Goal: Transaction & Acquisition: Obtain resource

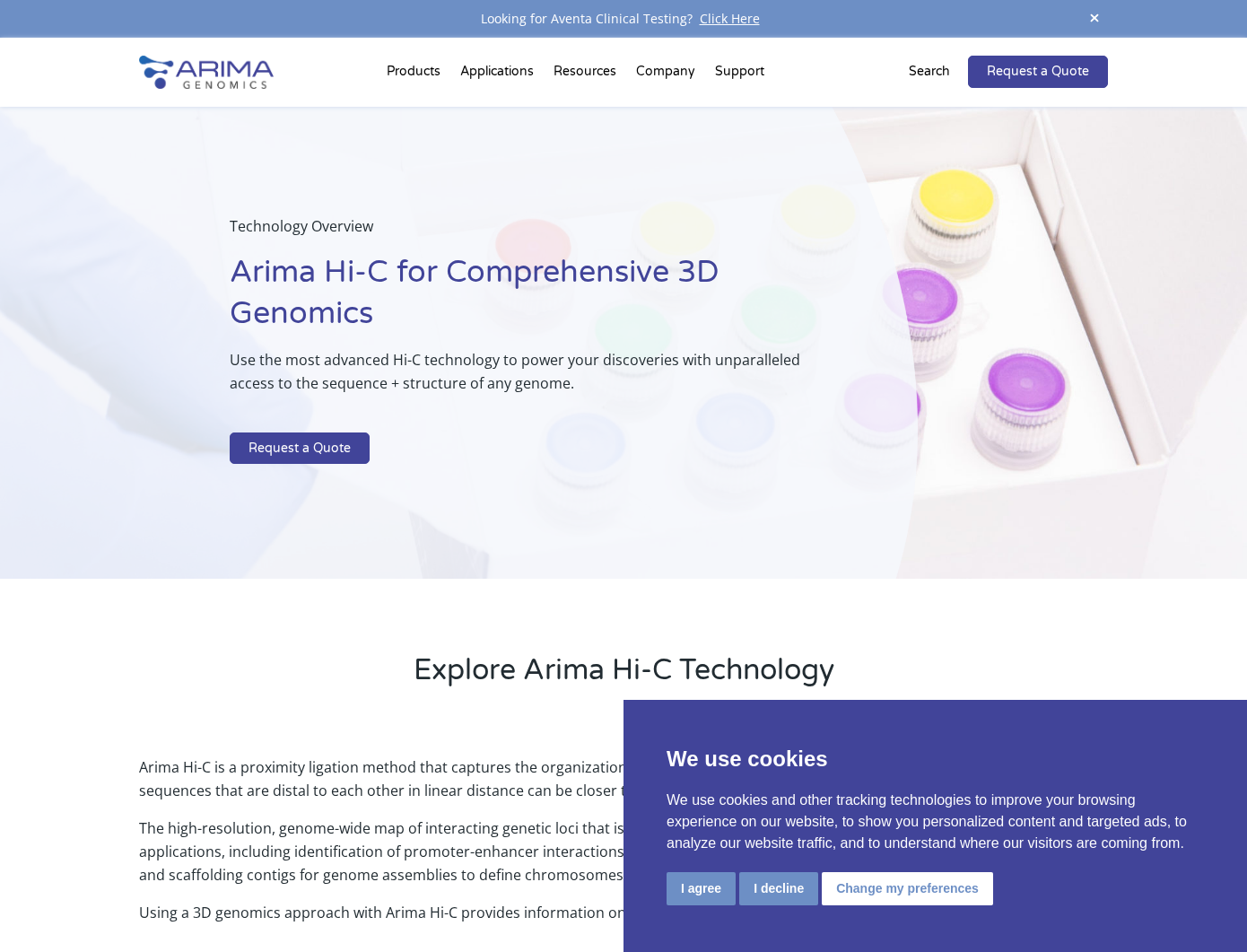
click at [663, 887] on div "We use cookies We use cookies and other tracking technologies to improve your b…" at bounding box center [935, 826] width 624 height 252
click at [699, 887] on button "I agree" at bounding box center [701, 888] width 69 height 33
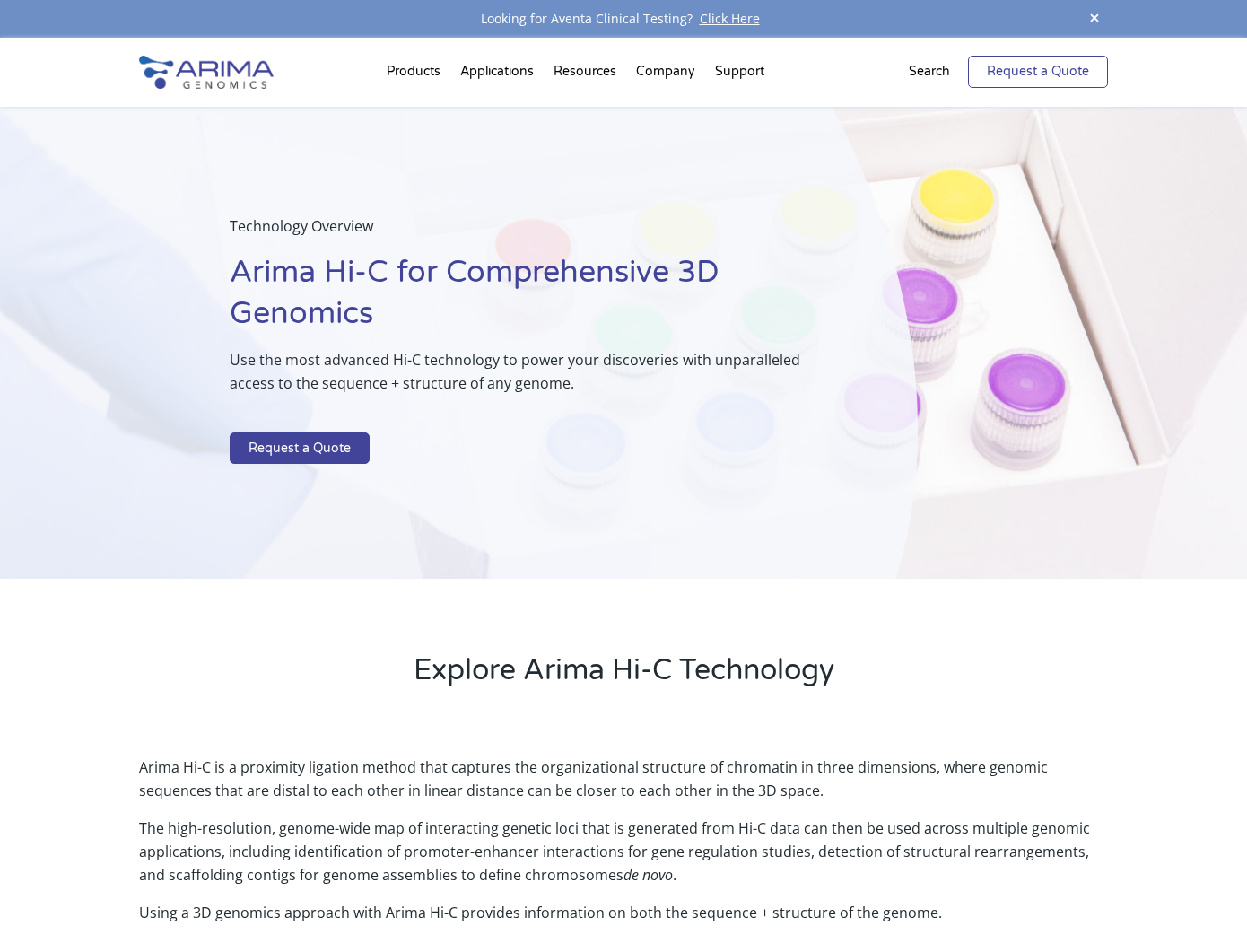
click at [1011, 77] on link "Request a Quote" at bounding box center [1038, 71] width 140 height 33
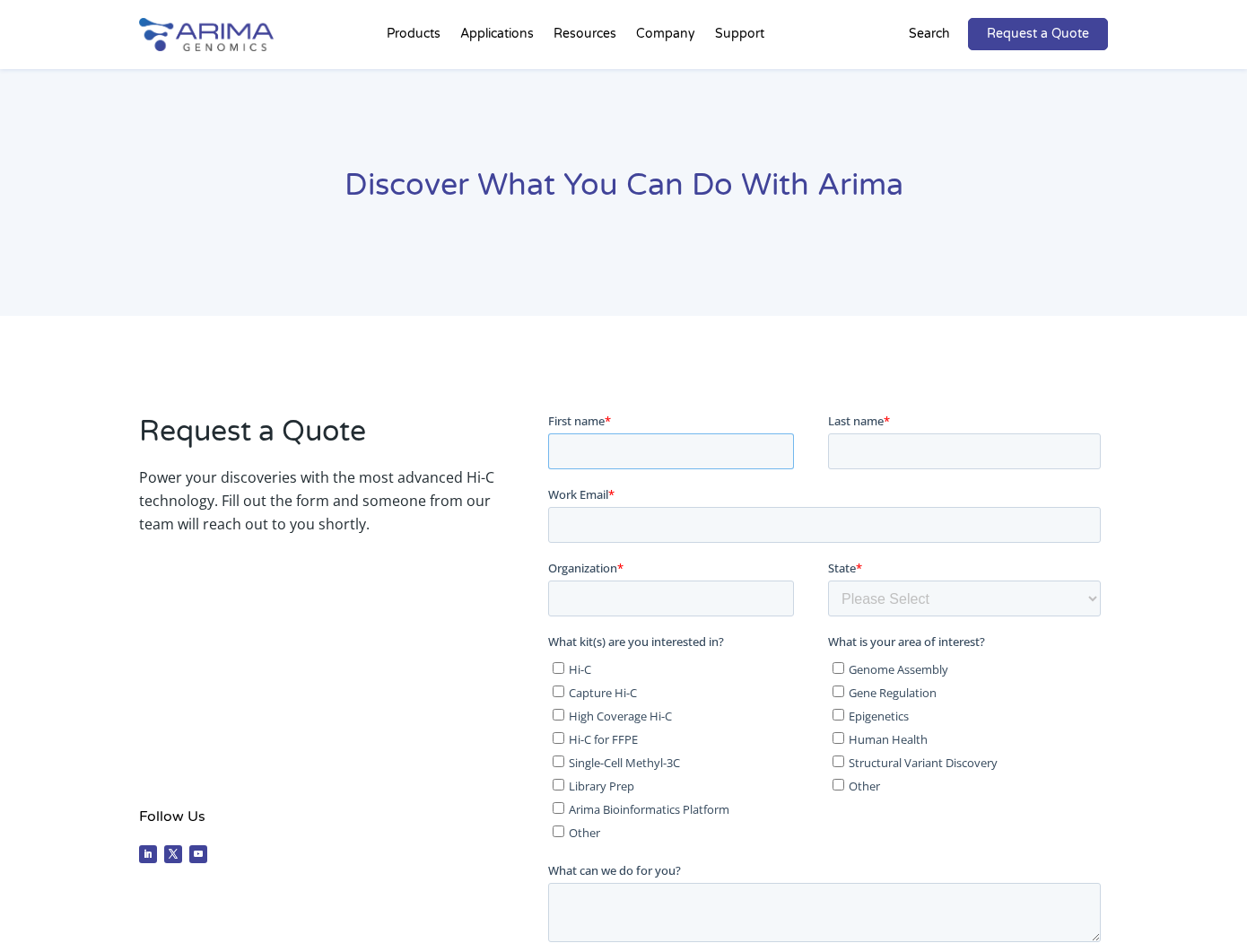
click at [643, 437] on input "First name *" at bounding box center [671, 450] width 246 height 36
type input "Adeleye"
click at [908, 446] on input "Last name *" at bounding box center [963, 450] width 273 height 36
type input "[PERSON_NAME]"
click at [757, 524] on input "Work Email *" at bounding box center [823, 524] width 553 height 36
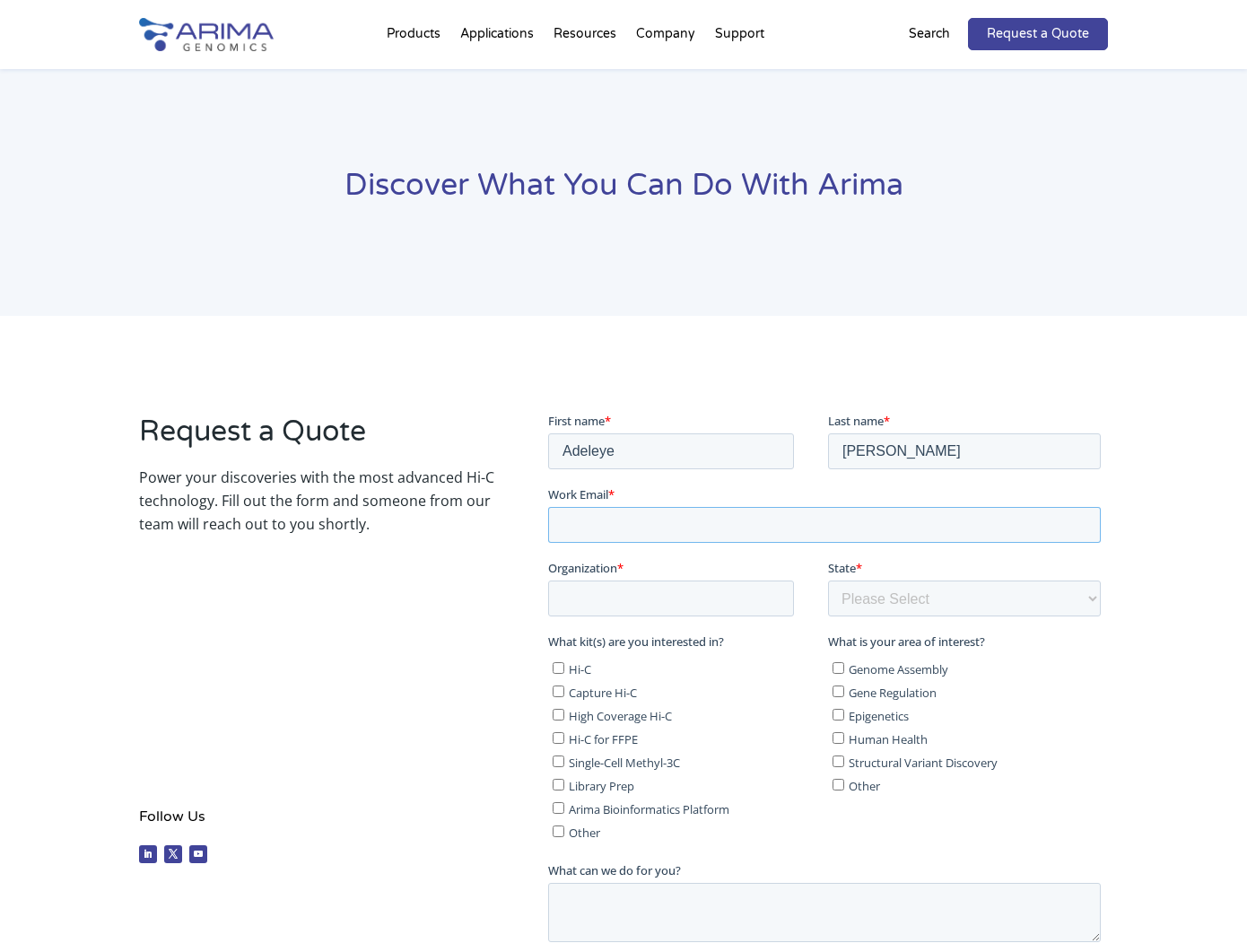
type input "[EMAIL_ADDRESS][DOMAIN_NAME]"
click at [661, 602] on input "Organization *" at bounding box center [671, 597] width 246 height 36
type input "Retro Biosciences"
click at [858, 595] on select "Please Select Other/Non-US Alabama Alaska Arizona Arkansas California Colorado …" at bounding box center [963, 597] width 273 height 36
select select "[US_STATE]"
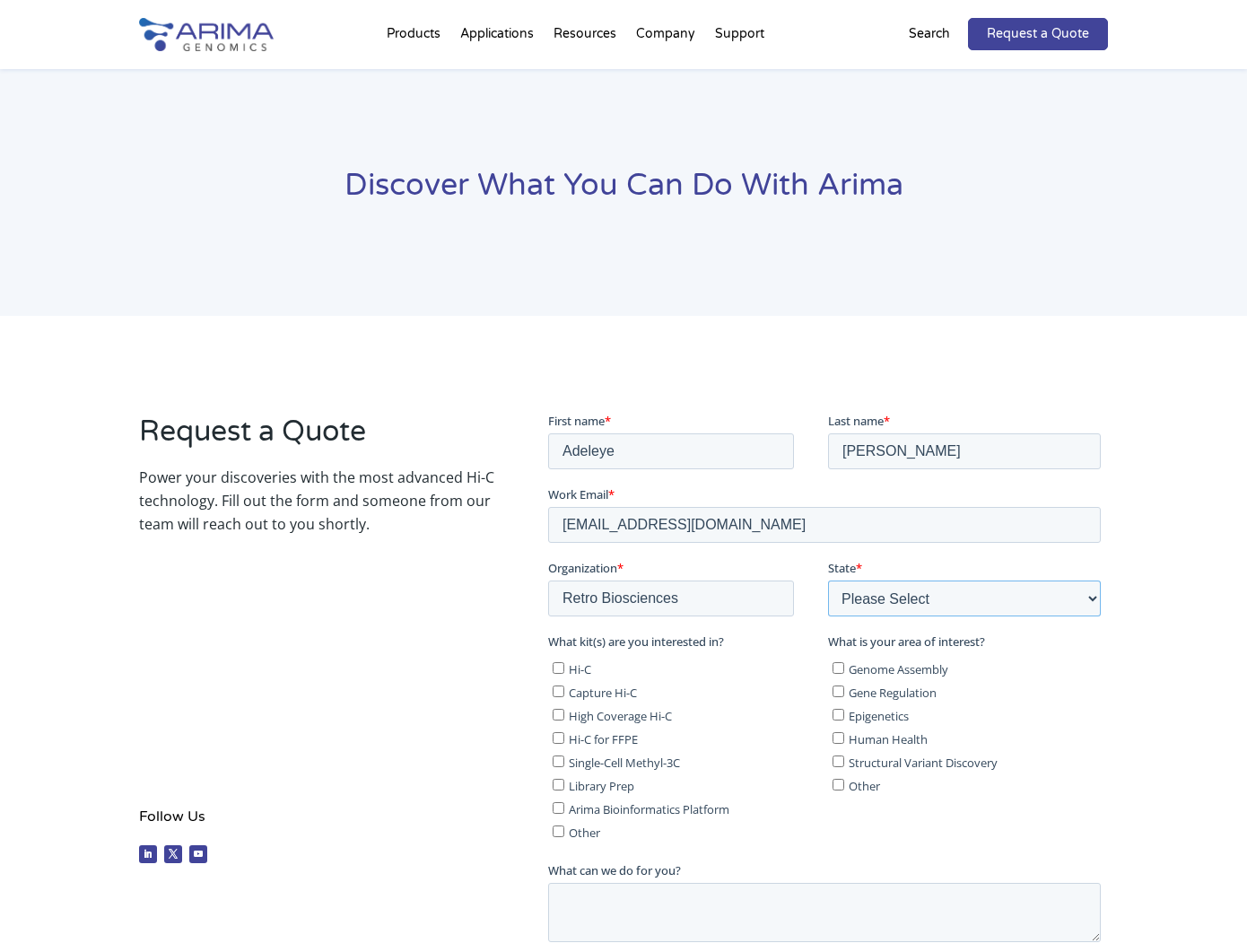
click at [827, 579] on select "Please Select Other/Non-US Alabama Alaska Arizona Arkansas California Colorado …" at bounding box center [963, 597] width 273 height 36
click at [560, 668] on input "Hi-C" at bounding box center [558, 667] width 12 height 12
checkbox input "true"
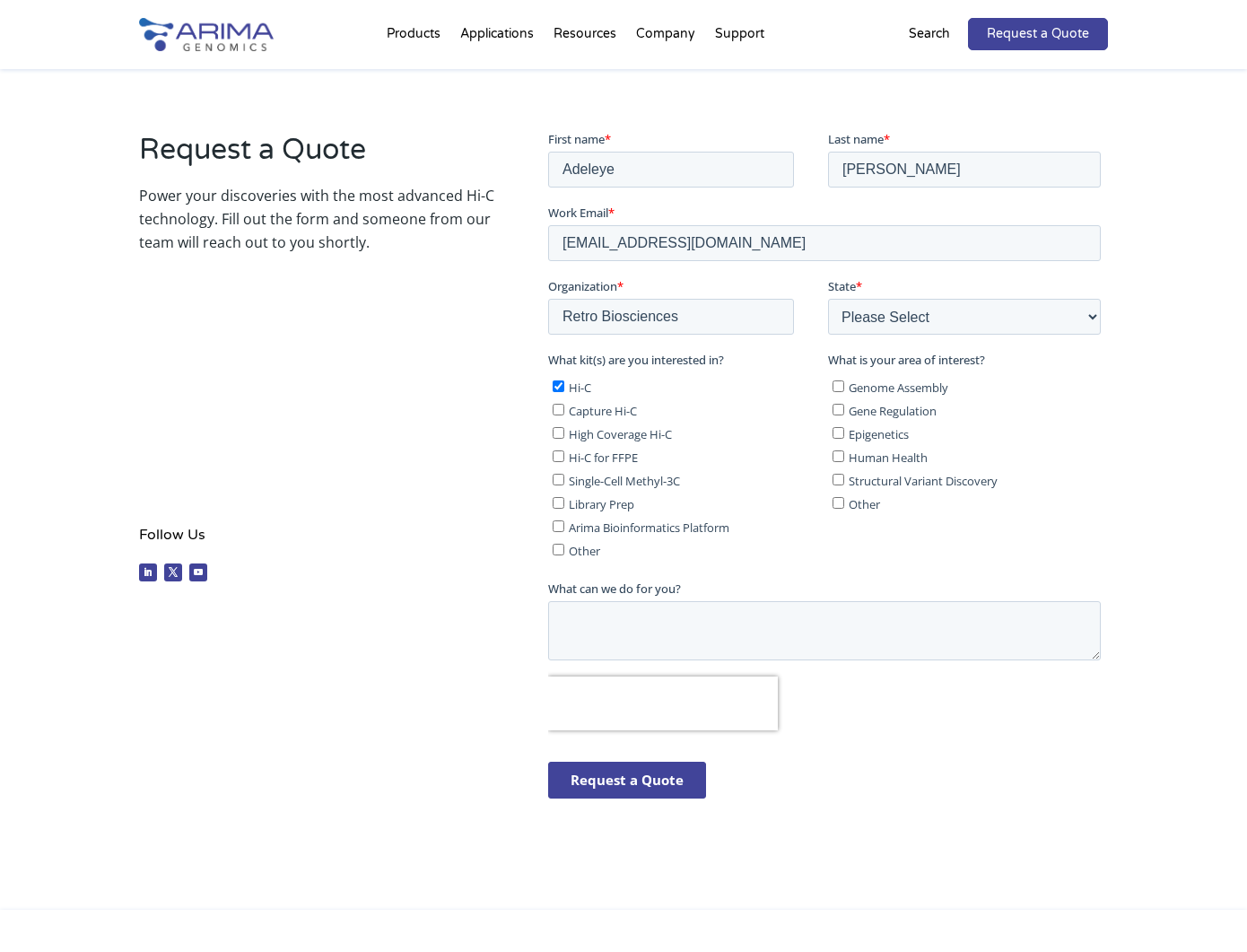
scroll to position [287, 0]
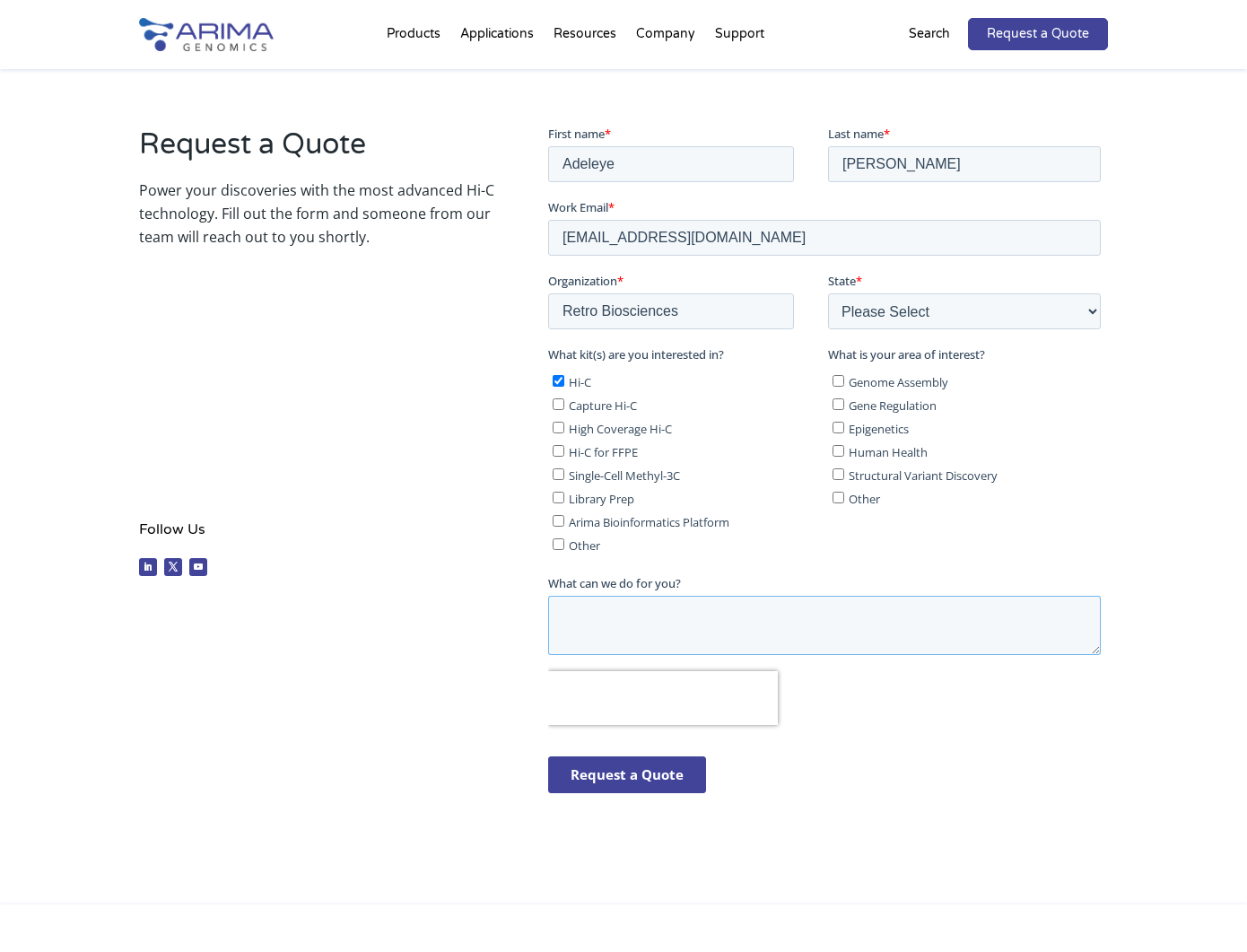
click at [610, 624] on textarea "What can we do for you?" at bounding box center [823, 625] width 553 height 60
click at [840, 475] on input "Structural Variant Discovery" at bounding box center [838, 473] width 12 height 12
checkbox input "true"
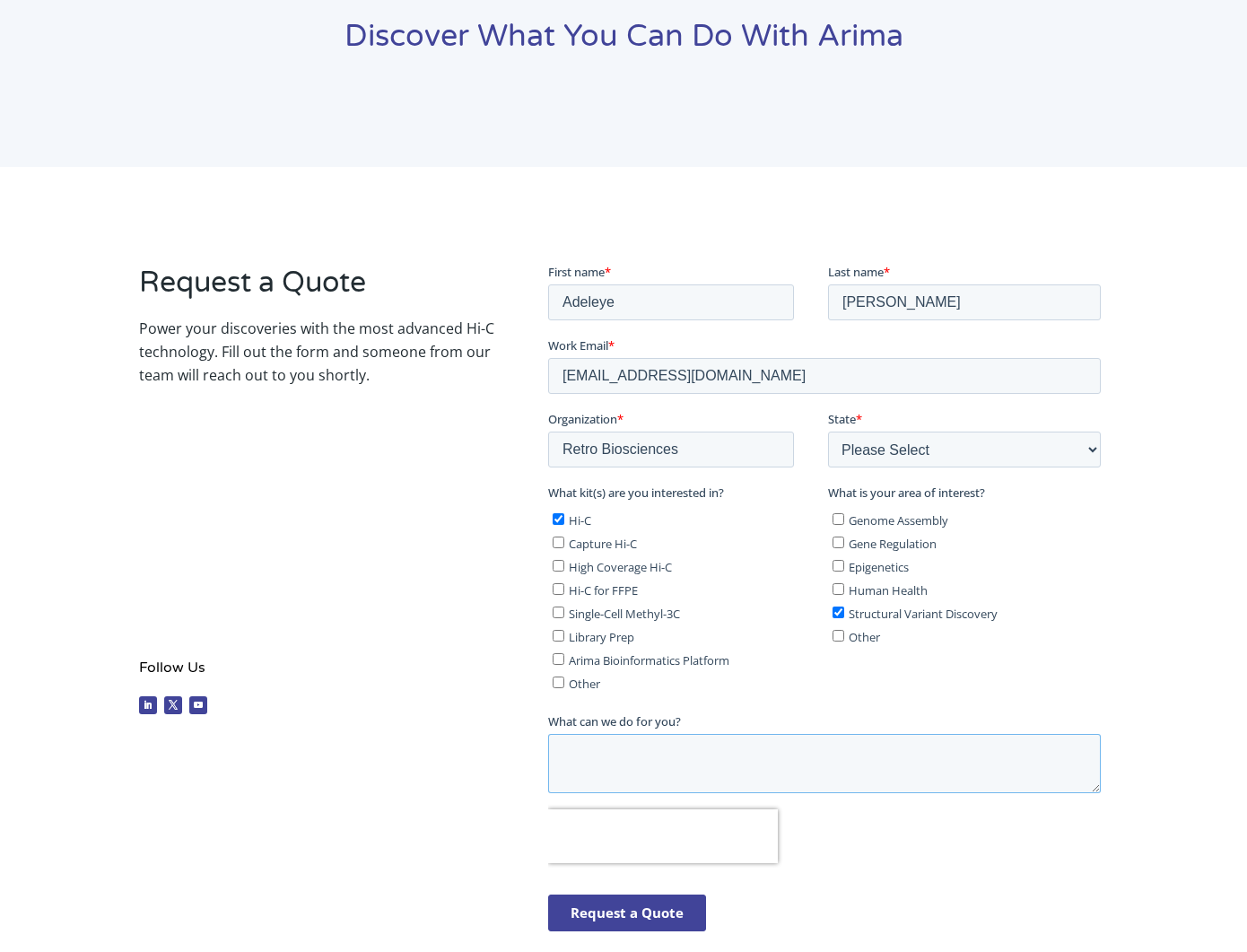
scroll to position [0, 0]
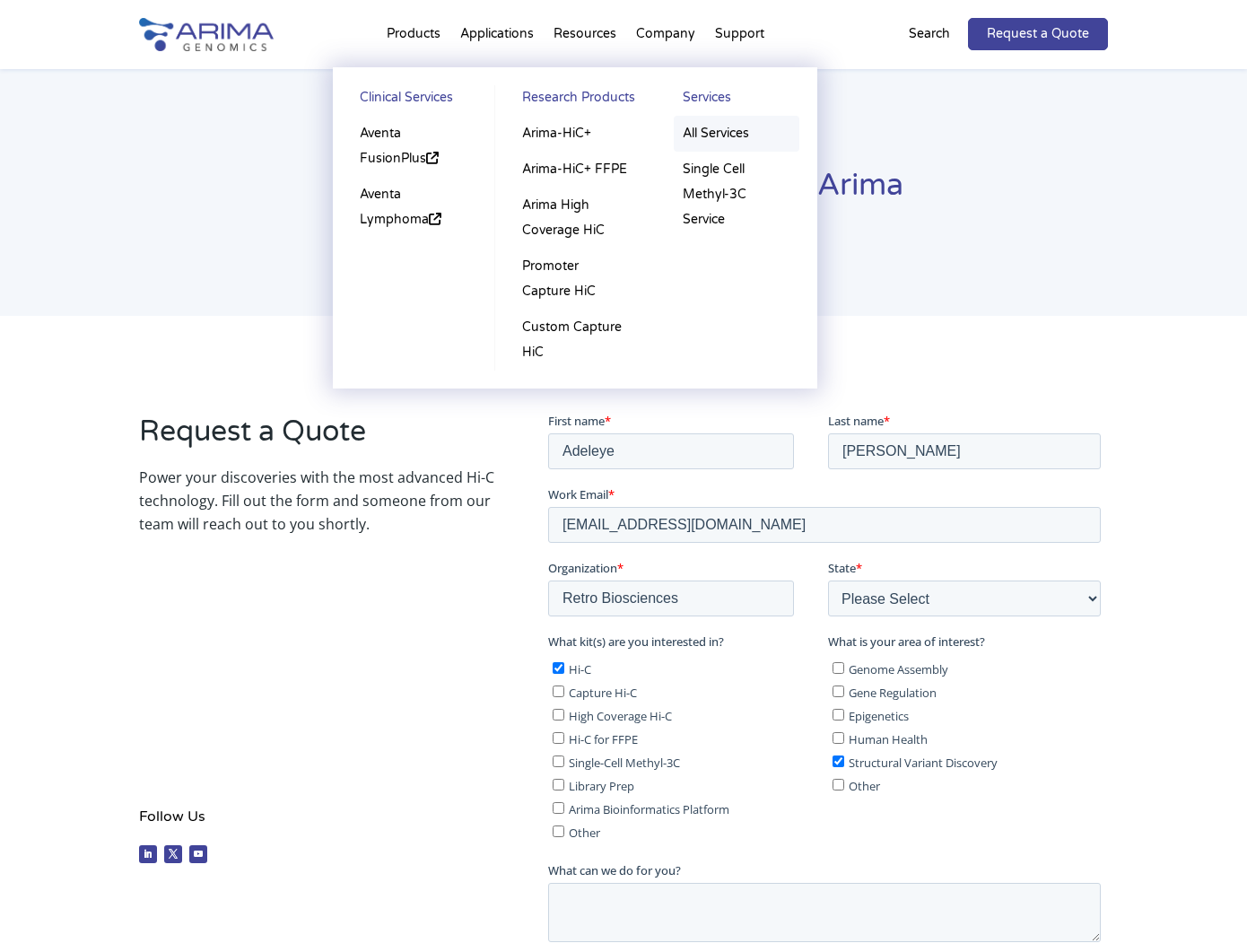
click at [727, 130] on link "All Services" at bounding box center [736, 134] width 126 height 36
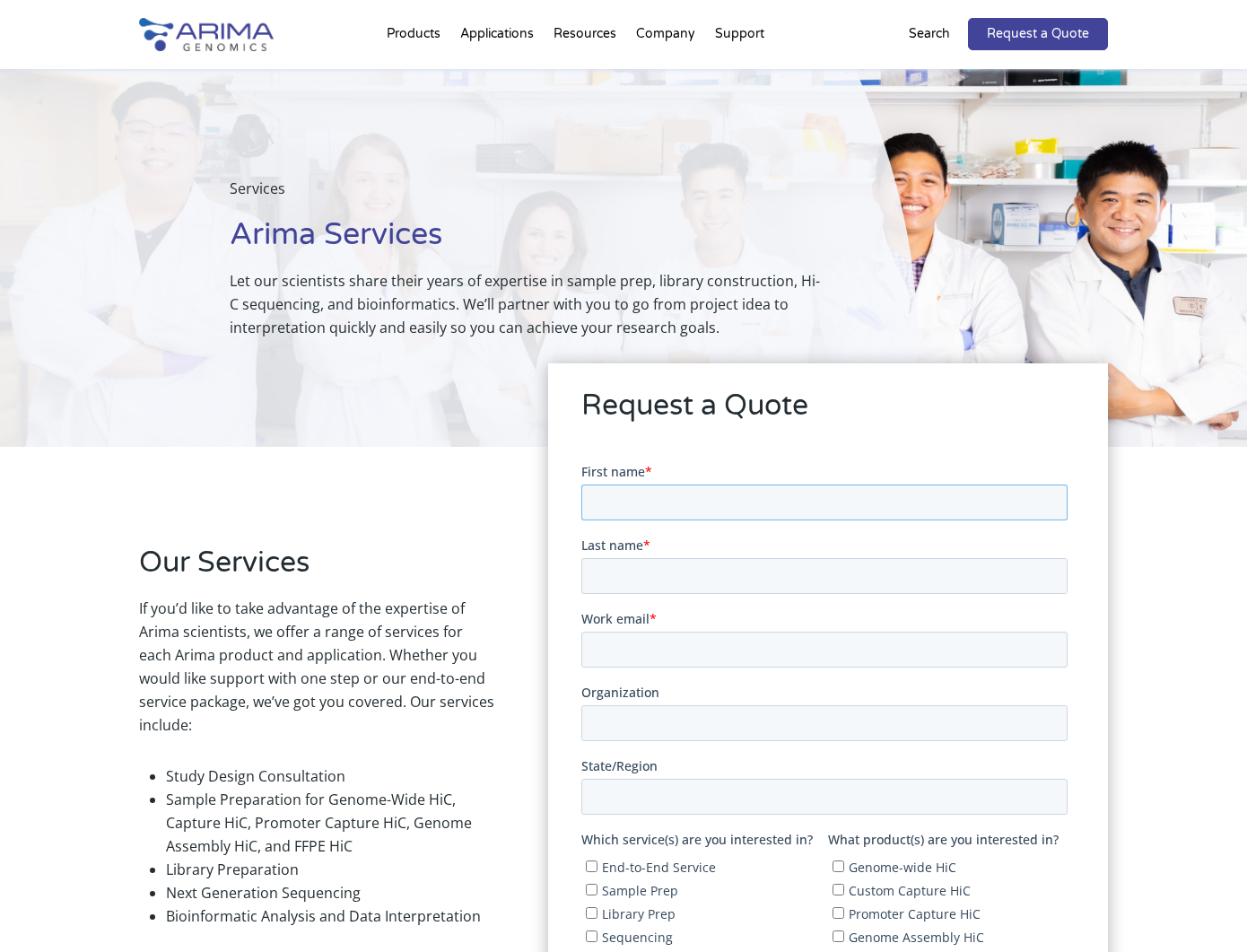
click at [628, 507] on input "First name *" at bounding box center [823, 502] width 486 height 36
type input "Adeleye"
click at [618, 579] on input "Last name *" at bounding box center [823, 575] width 486 height 36
type input "[PERSON_NAME]"
click at [623, 645] on input "Work email *" at bounding box center [823, 649] width 486 height 36
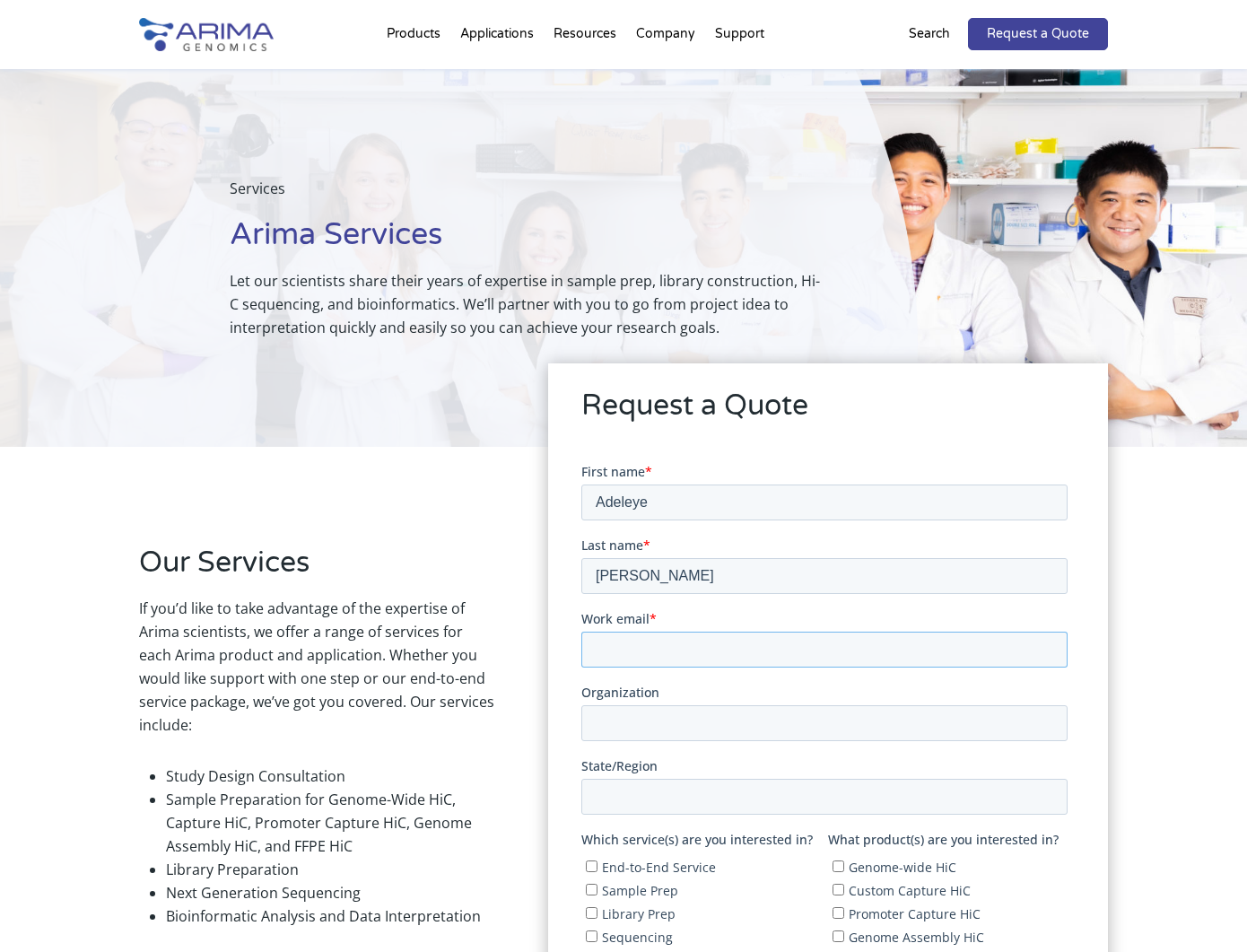
type input "[EMAIL_ADDRESS][DOMAIN_NAME]"
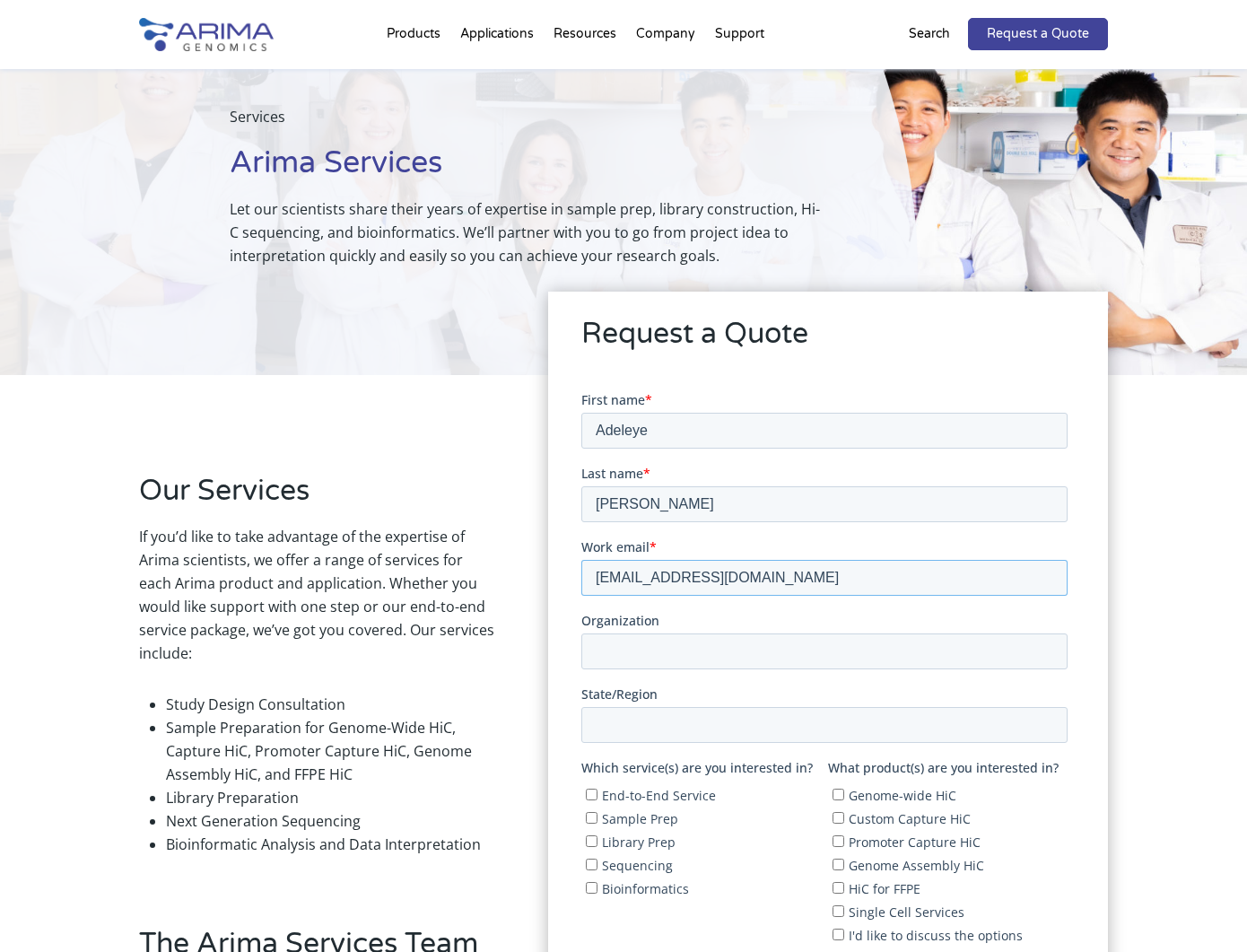
scroll to position [90, 0]
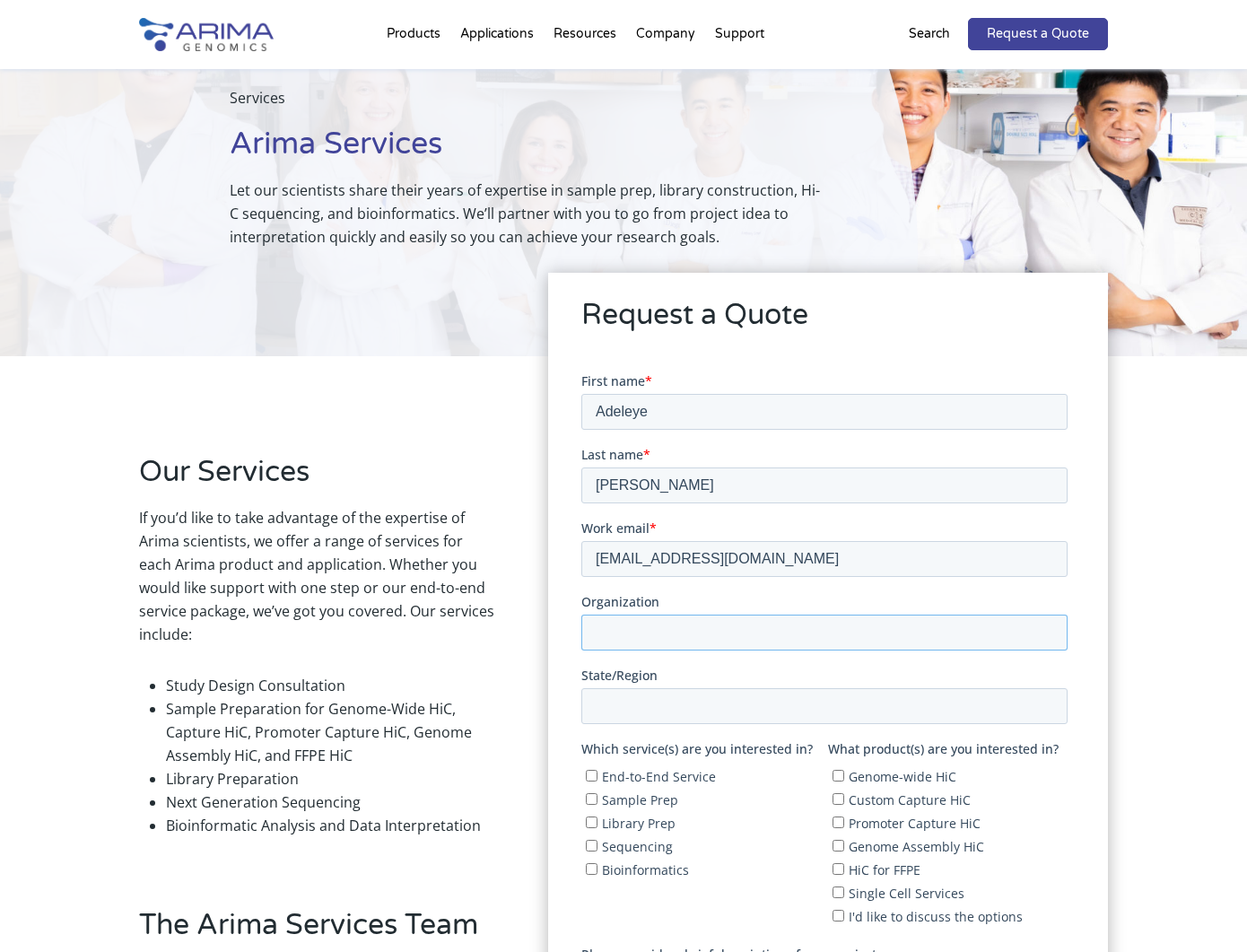
click at [636, 644] on input "Organization" at bounding box center [823, 632] width 486 height 36
type input "Retro Biosciences"
click at [664, 719] on input "State/Region" at bounding box center [823, 705] width 486 height 36
type input "[US_STATE]"
click at [635, 777] on span "End-to-End Service" at bounding box center [658, 774] width 114 height 17
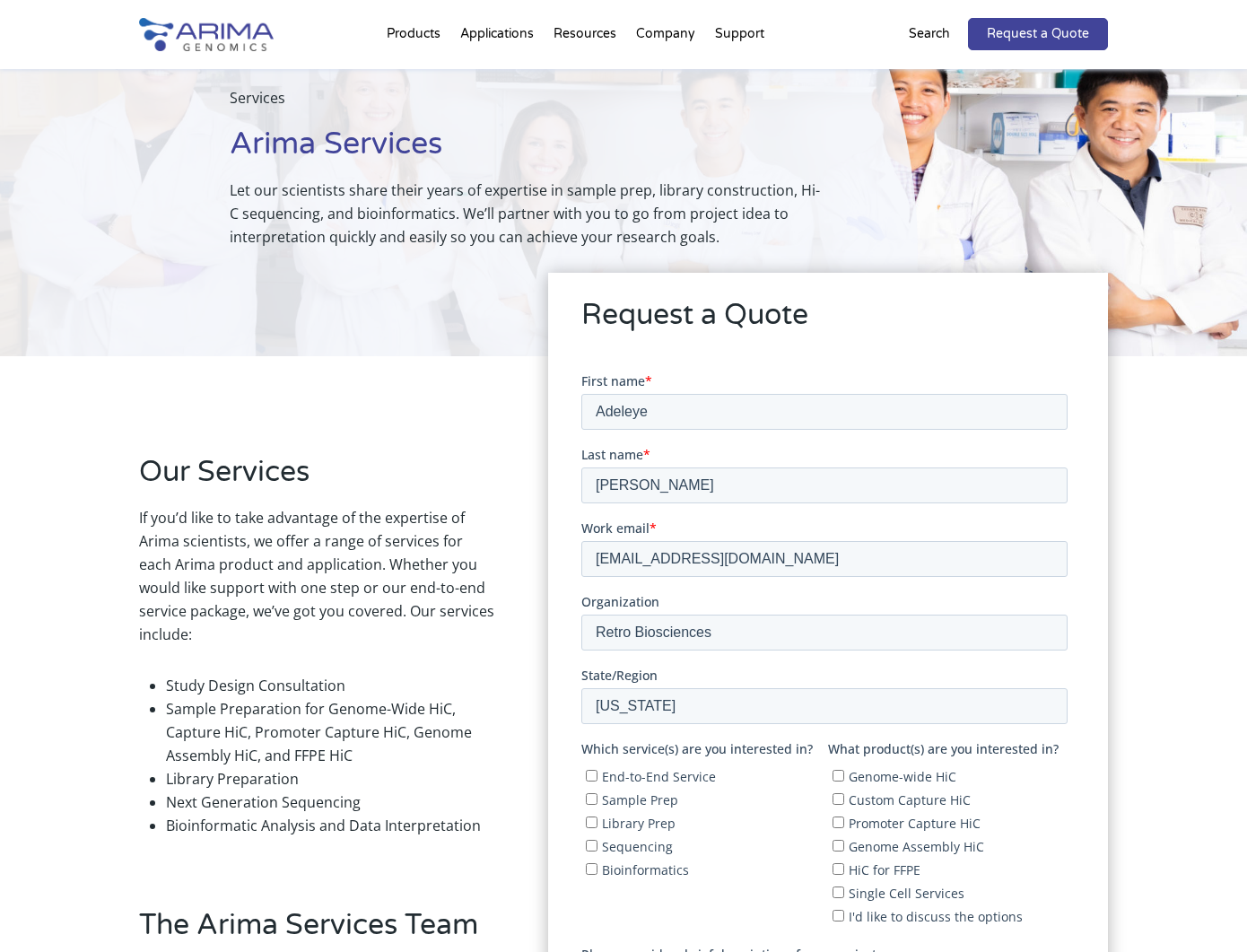
click at [597, 777] on input "End-to-End Service" at bounding box center [591, 774] width 12 height 12
checkbox input "true"
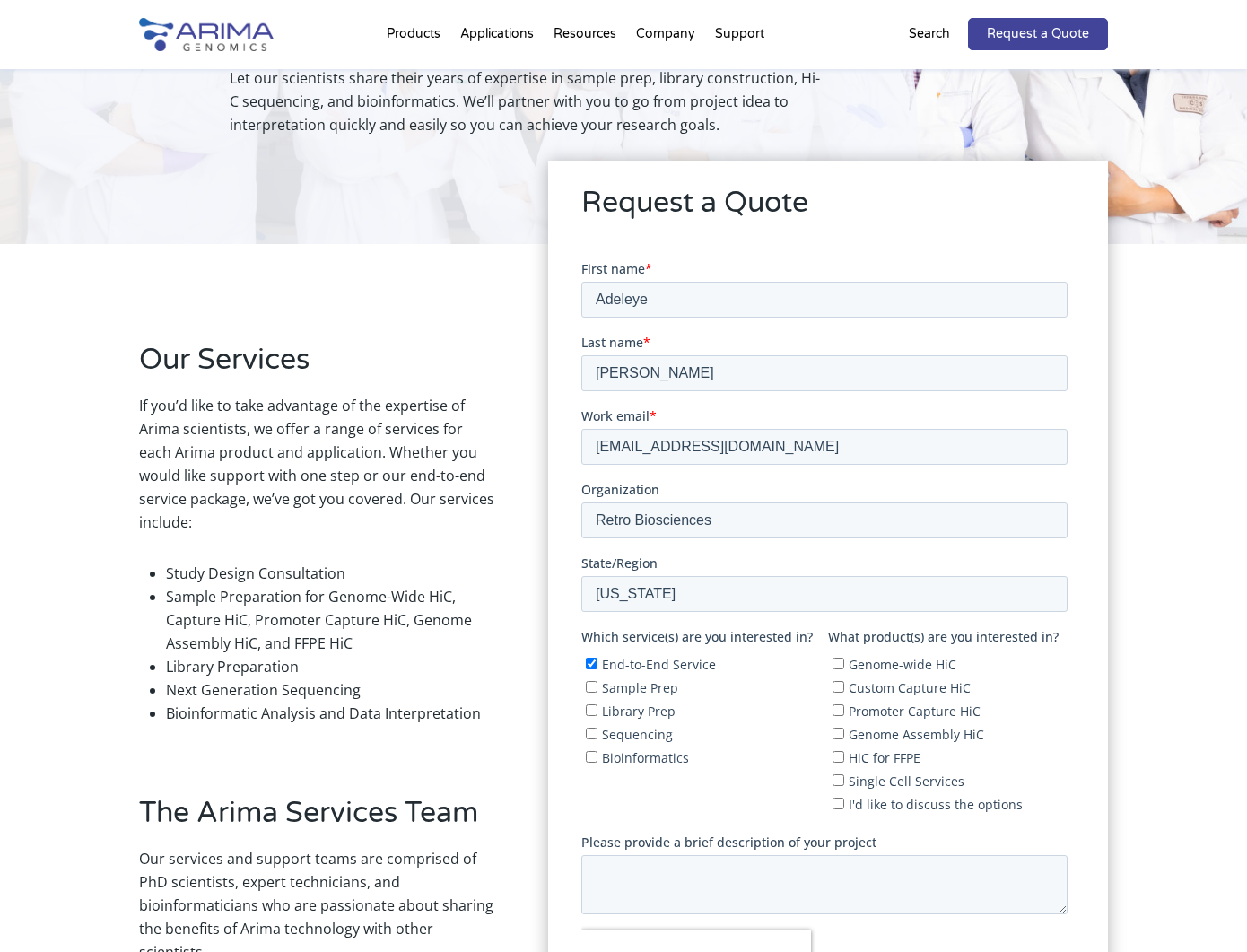
scroll to position [212, 0]
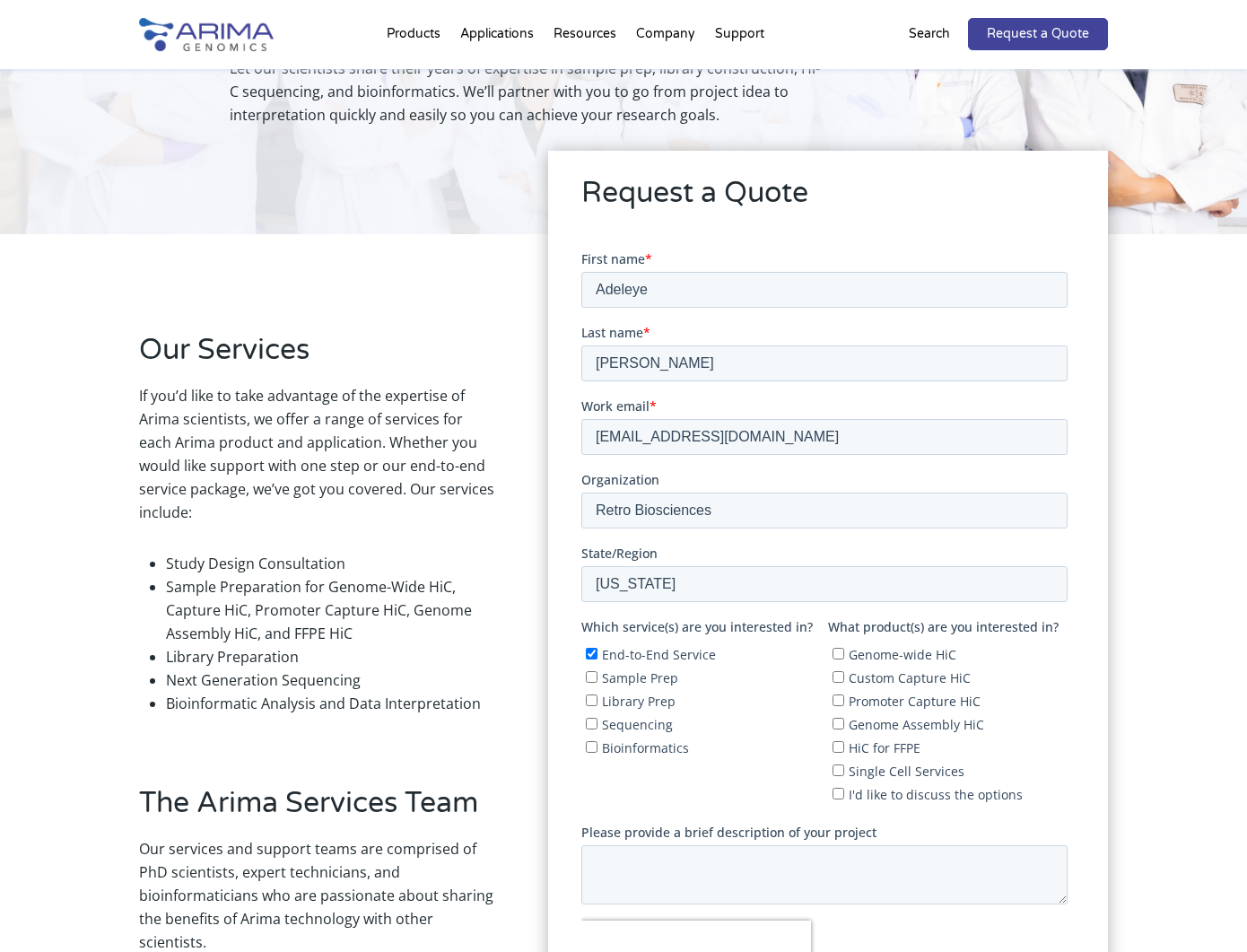
click at [593, 678] on input "Sample Prep" at bounding box center [591, 676] width 12 height 12
checkbox input "true"
click at [590, 696] on input "Library Prep" at bounding box center [591, 699] width 12 height 12
checkbox input "true"
click at [591, 722] on input "Sequencing" at bounding box center [591, 723] width 12 height 12
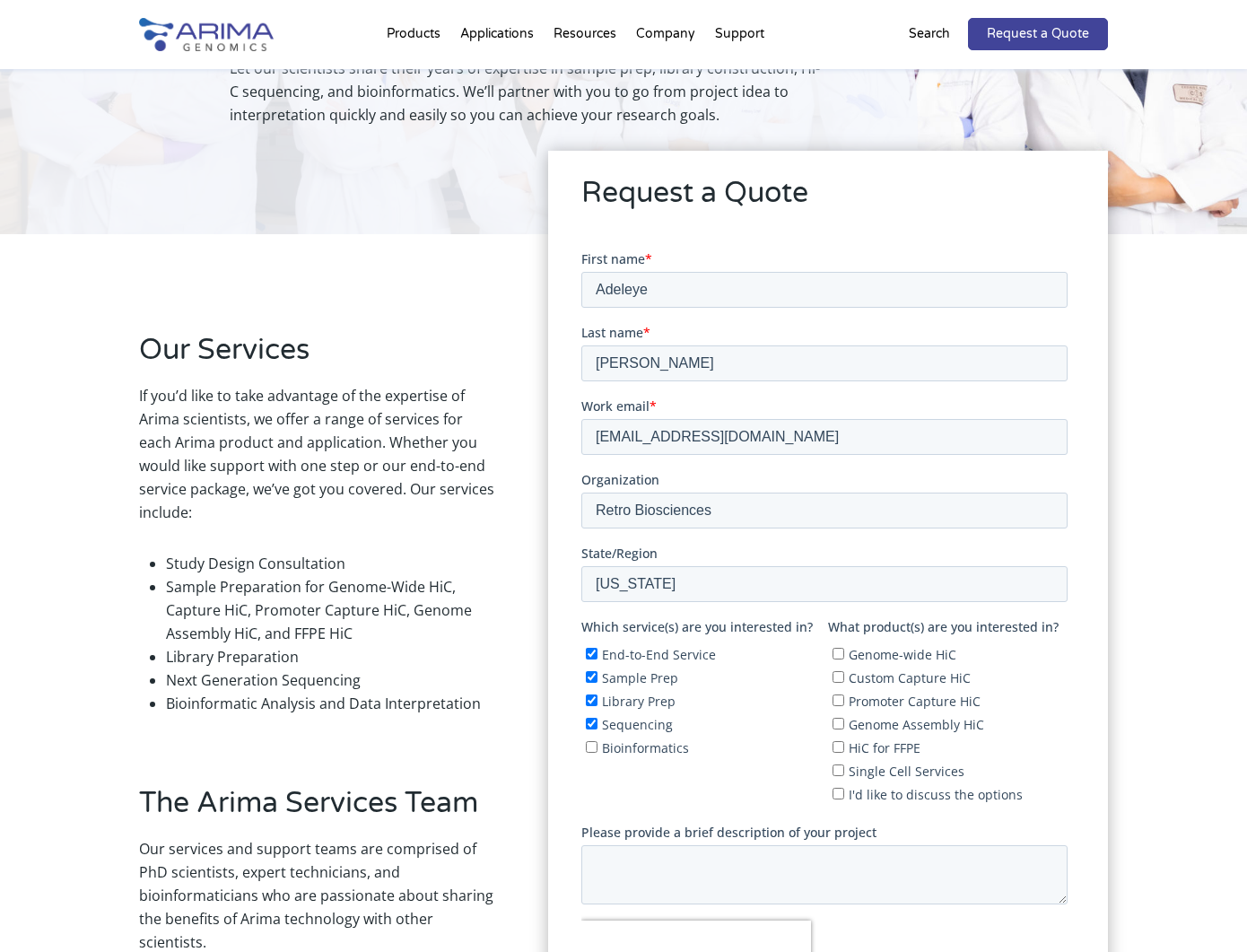
checkbox input "true"
click at [841, 654] on input "Genome-wide HiC" at bounding box center [838, 653] width 12 height 12
checkbox input "true"
paste textarea "Please can you provide a quote for 2 samples including DNA purification, Librar…"
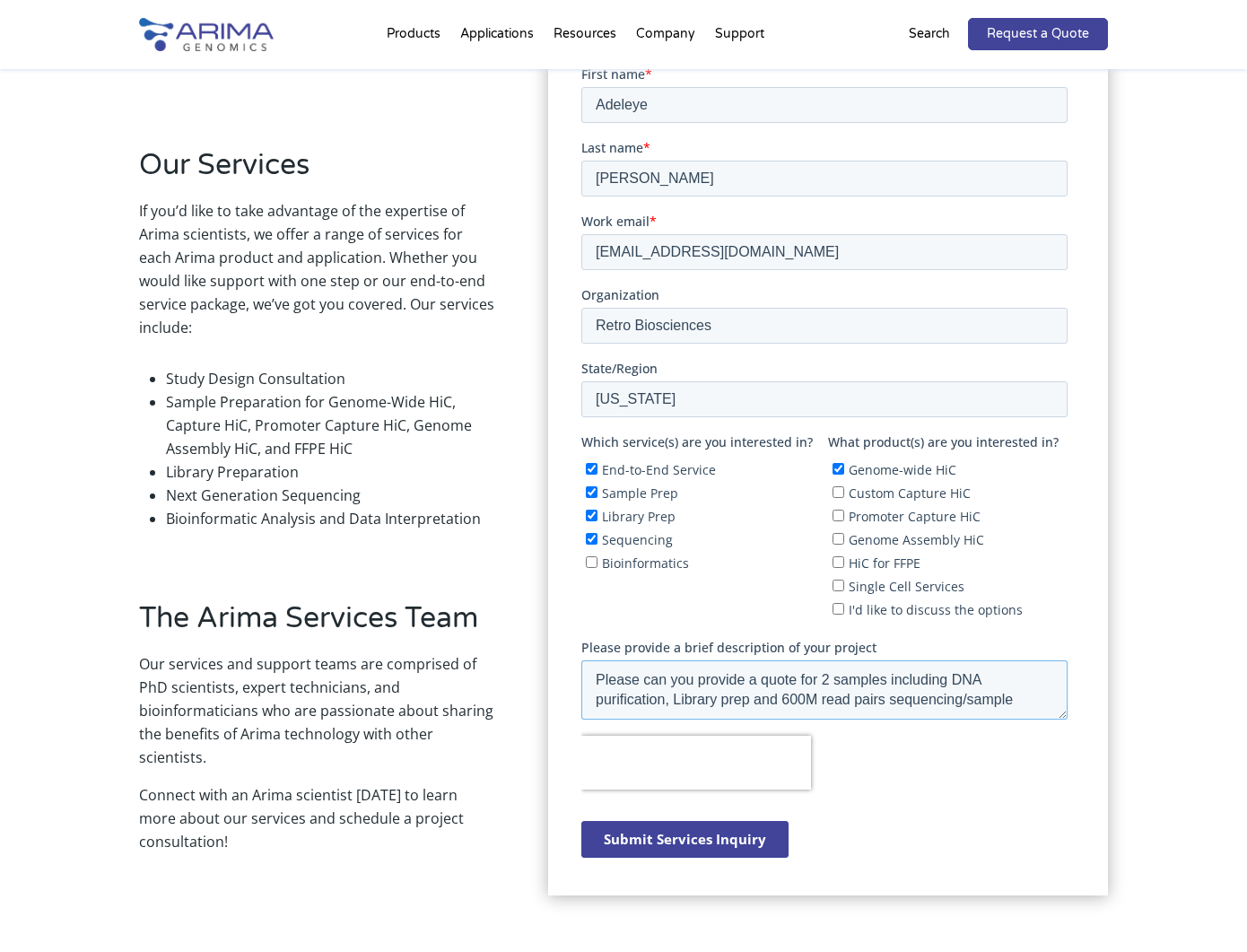
scroll to position [476, 0]
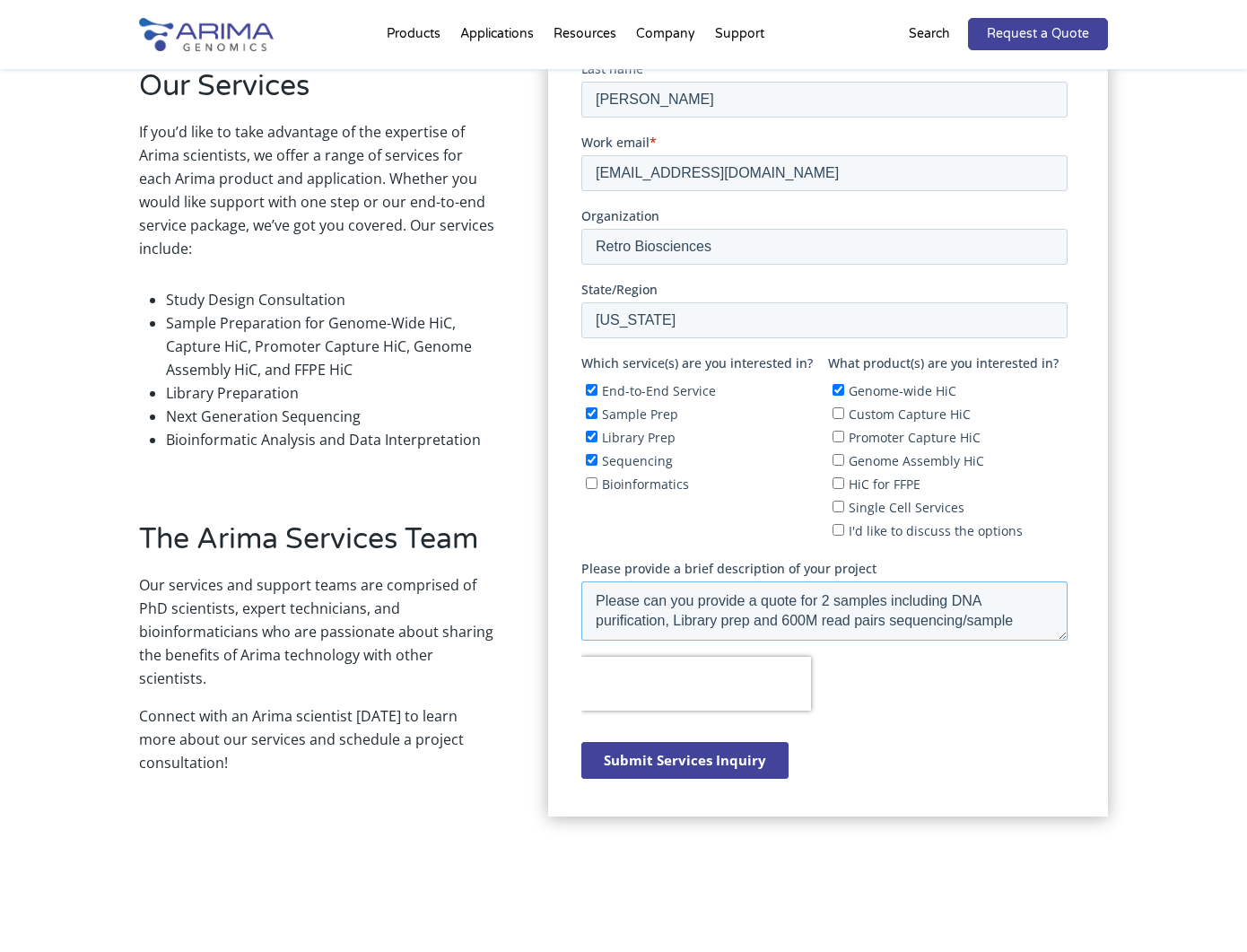
type textarea "Please can you provide a quote for 2 samples including DNA purification, Librar…"
click at [685, 763] on input "Submit Services Inquiry" at bounding box center [684, 760] width 207 height 37
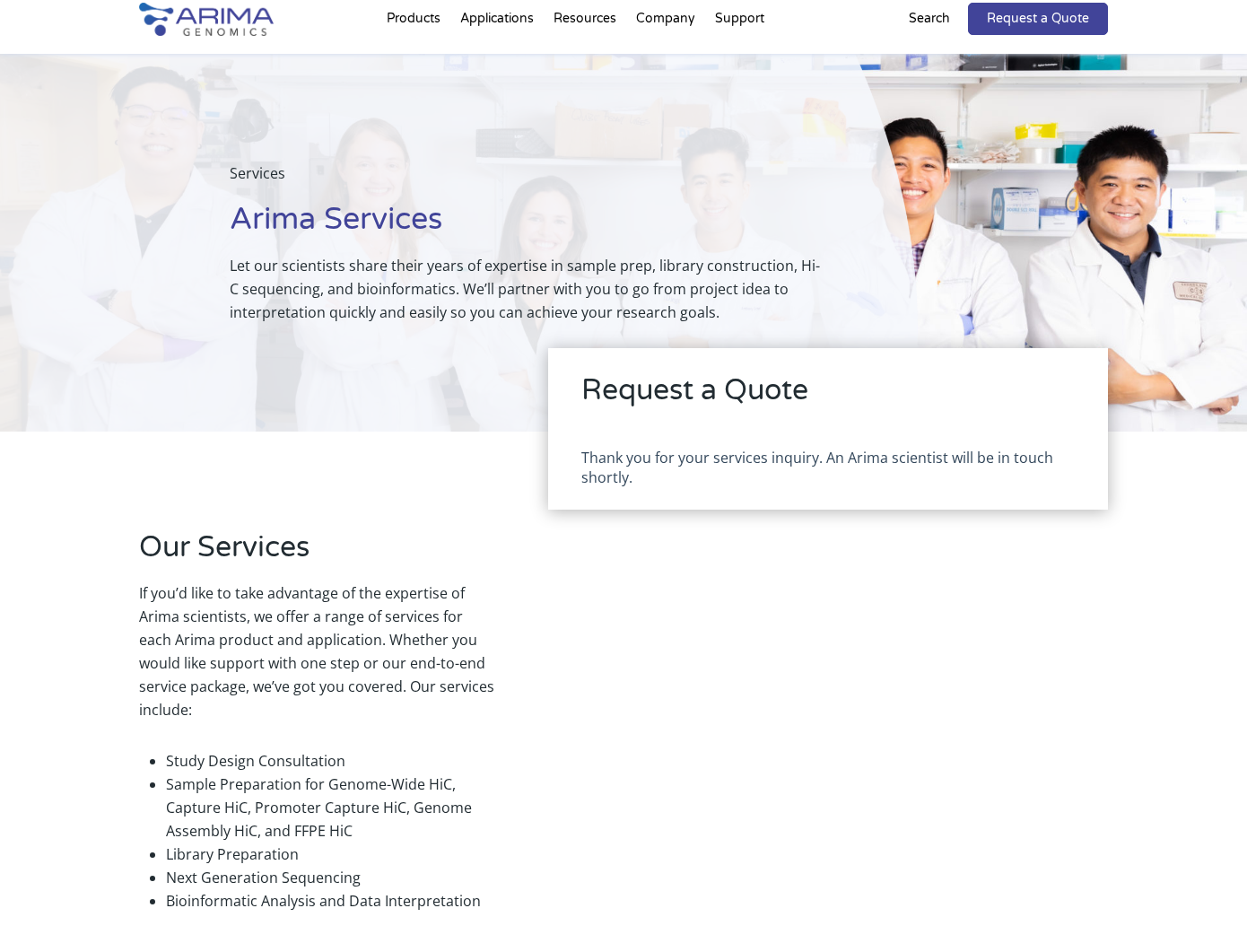
scroll to position [0, 0]
